Goal: Transaction & Acquisition: Purchase product/service

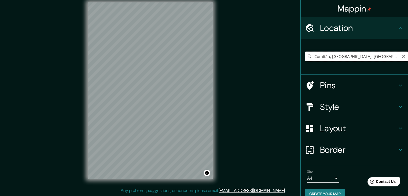
click at [316, 57] on input "Comitán, [GEOGRAPHIC_DATA], [GEOGRAPHIC_DATA]" at bounding box center [356, 56] width 103 height 10
click at [376, 57] on input "Comitán, [GEOGRAPHIC_DATA], [GEOGRAPHIC_DATA]" at bounding box center [356, 56] width 103 height 10
drag, startPoint x: 376, startPoint y: 57, endPoint x: 355, endPoint y: 58, distance: 21.2
click at [355, 58] on input "Comitán, [GEOGRAPHIC_DATA], [GEOGRAPHIC_DATA]" at bounding box center [356, 56] width 103 height 10
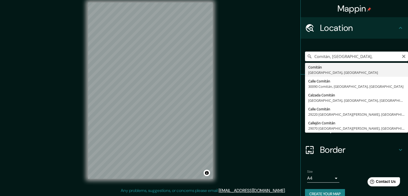
type input "Comitán, [GEOGRAPHIC_DATA], [GEOGRAPHIC_DATA]"
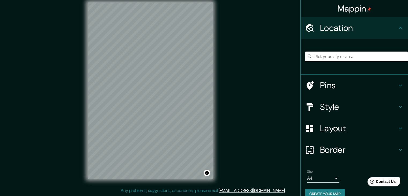
click at [332, 55] on input "Pick your city or area" at bounding box center [356, 56] width 103 height 10
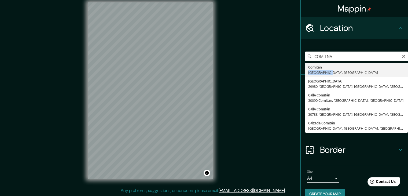
type input "Comitán, [GEOGRAPHIC_DATA], [GEOGRAPHIC_DATA]"
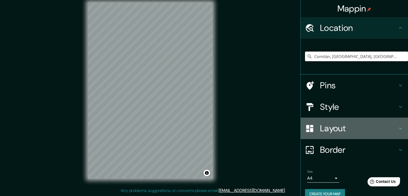
click at [325, 129] on h4 "Layout" at bounding box center [358, 128] width 77 height 11
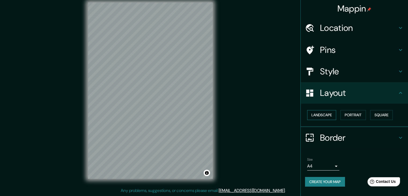
click at [325, 118] on button "Landscape" at bounding box center [321, 115] width 29 height 10
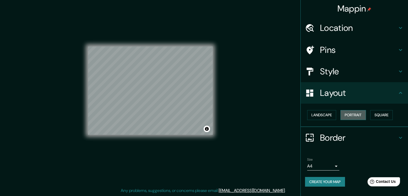
click at [350, 113] on button "Portrait" at bounding box center [352, 115] width 25 height 10
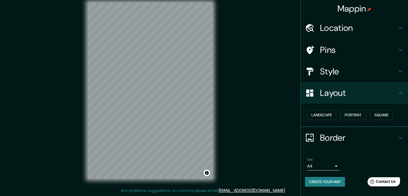
click at [337, 140] on h4 "Border" at bounding box center [358, 137] width 77 height 11
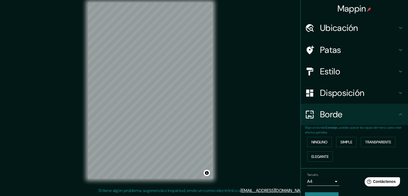
click at [355, 51] on h4 "Patas" at bounding box center [358, 49] width 77 height 11
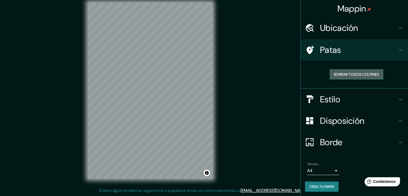
click at [357, 75] on font "Borrar todos los pines" at bounding box center [356, 74] width 45 height 5
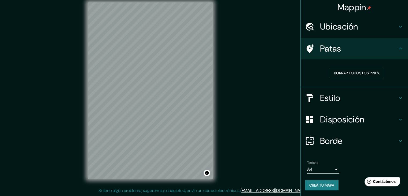
click at [350, 102] on h4 "Estilo" at bounding box center [358, 97] width 77 height 11
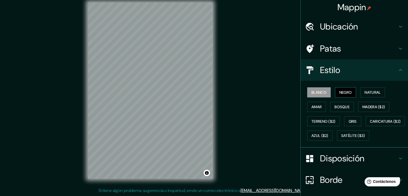
click at [345, 95] on button "Negro" at bounding box center [345, 92] width 21 height 10
click at [375, 91] on font "Natural" at bounding box center [372, 92] width 16 height 5
click at [367, 95] on font "Natural" at bounding box center [372, 92] width 16 height 7
click at [344, 93] on font "Negro" at bounding box center [345, 92] width 13 height 5
click at [350, 92] on button "Negro" at bounding box center [345, 92] width 21 height 10
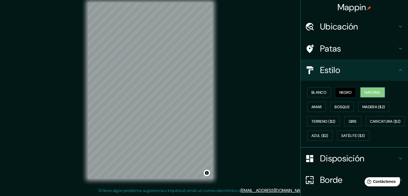
click at [360, 91] on button "Natural" at bounding box center [372, 92] width 25 height 10
click at [315, 108] on font "Amar" at bounding box center [316, 106] width 10 height 5
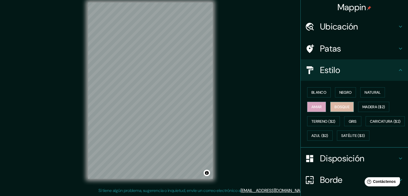
click at [338, 107] on font "Bosque" at bounding box center [341, 106] width 15 height 5
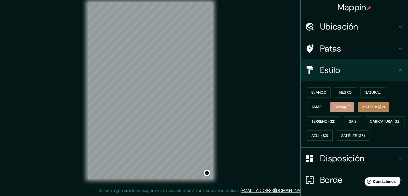
click at [368, 109] on font "Madera ($2)" at bounding box center [373, 106] width 23 height 7
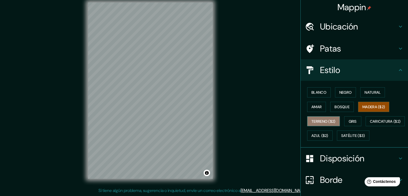
click at [324, 121] on font "Terreno ($2)" at bounding box center [323, 121] width 24 height 5
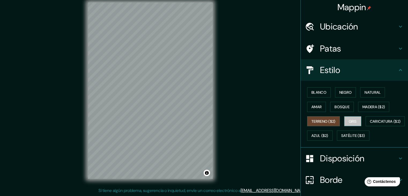
click at [349, 120] on font "Gris" at bounding box center [352, 121] width 8 height 5
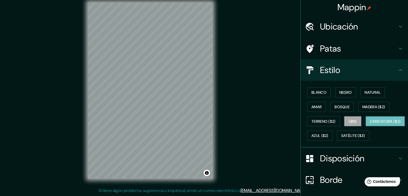
click at [370, 125] on font "Caricatura ($2)" at bounding box center [385, 121] width 31 height 7
click at [328, 135] on font "Azul ($2)" at bounding box center [319, 135] width 17 height 5
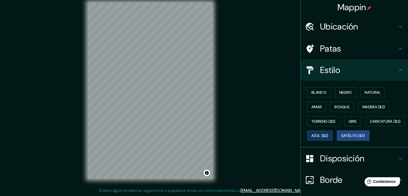
click at [341, 138] on font "Satélite ($3)" at bounding box center [353, 135] width 24 height 5
click at [207, 171] on button "Activar o desactivar atribución" at bounding box center [206, 172] width 6 height 6
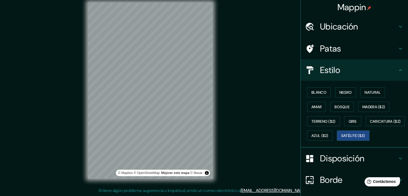
click at [352, 51] on h4 "Patas" at bounding box center [358, 48] width 77 height 11
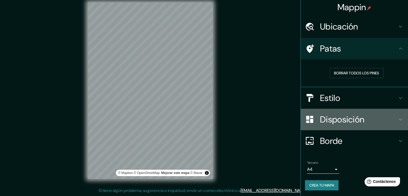
click at [341, 119] on font "Disposición" at bounding box center [342, 119] width 44 height 11
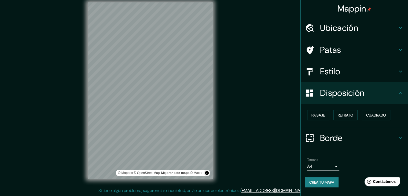
scroll to position [0, 0]
click at [363, 93] on font "Disposición" at bounding box center [342, 92] width 44 height 11
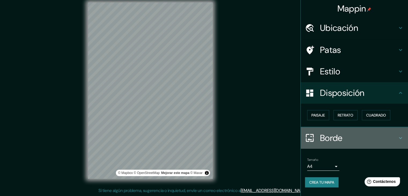
click at [345, 136] on h4 "Borde" at bounding box center [358, 137] width 77 height 11
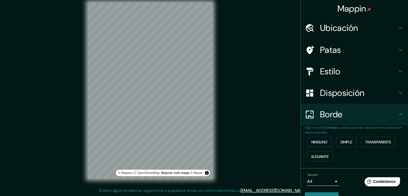
click at [358, 116] on h4 "Borde" at bounding box center [358, 114] width 77 height 11
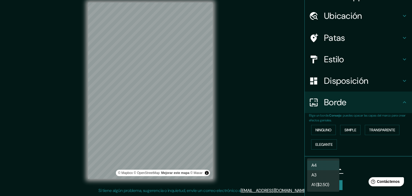
click at [327, 167] on body "Mappin Ubicación Comitán, [GEOGRAPHIC_DATA], [GEOGRAPHIC_DATA] Patas Estilo Dis…" at bounding box center [206, 92] width 412 height 196
click at [359, 167] on div at bounding box center [206, 98] width 412 height 196
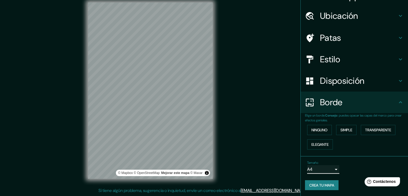
scroll to position [0, 0]
